Goal: Navigation & Orientation: Find specific page/section

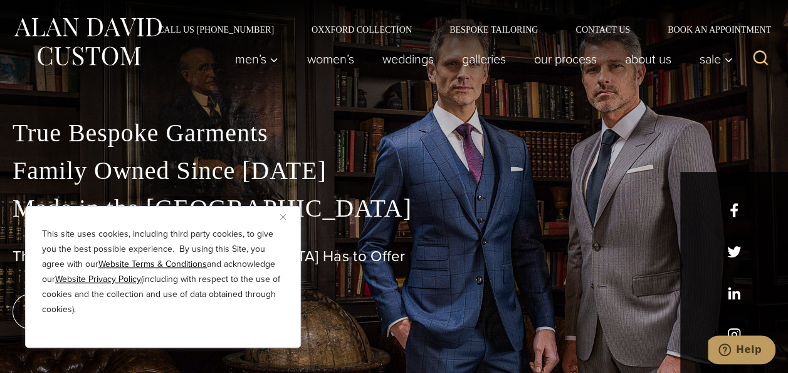
click at [282, 217] on img "Close" at bounding box center [283, 217] width 6 height 6
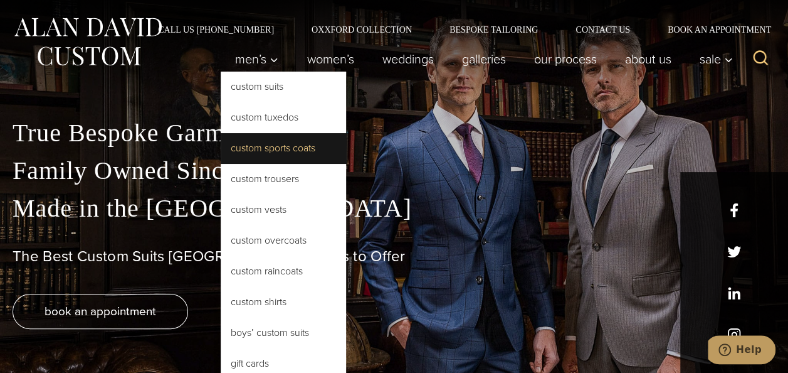
click at [268, 148] on link "Custom Sports Coats" at bounding box center [283, 148] width 125 height 30
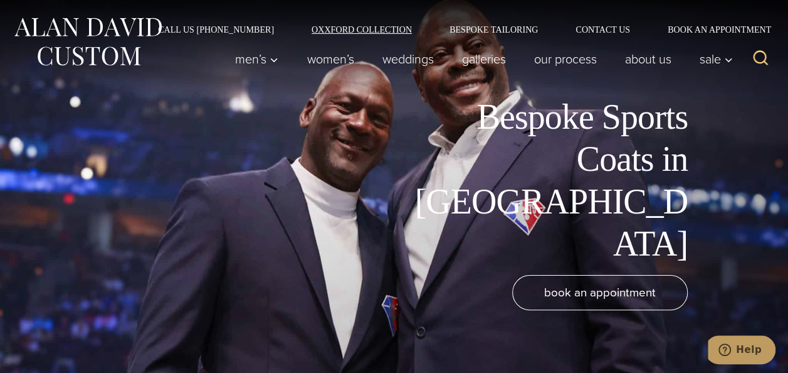
click at [383, 31] on link "Oxxford Collection" at bounding box center [362, 29] width 138 height 9
